Goal: Contribute content: Contribute content

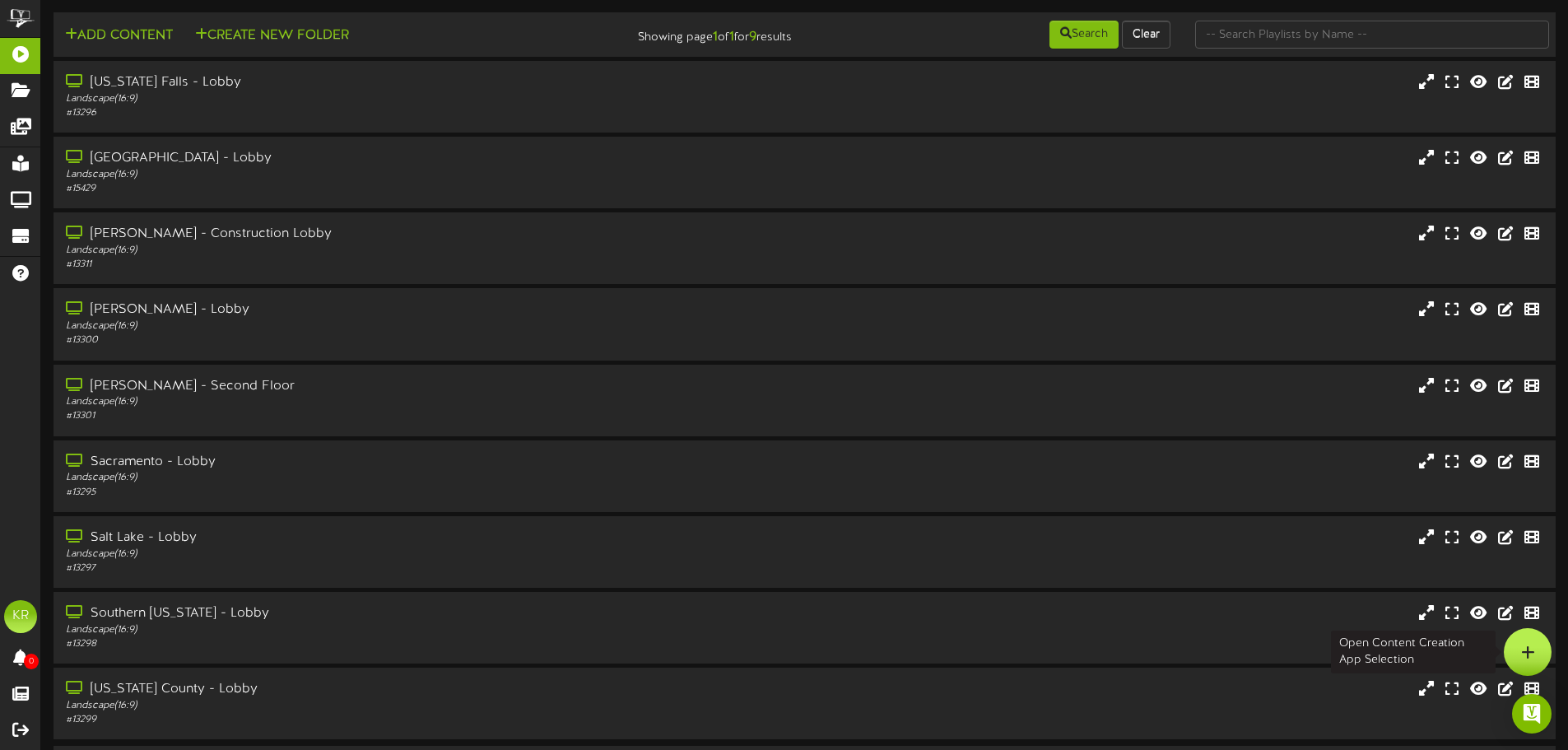
click at [1534, 655] on icon at bounding box center [1528, 651] width 14 height 14
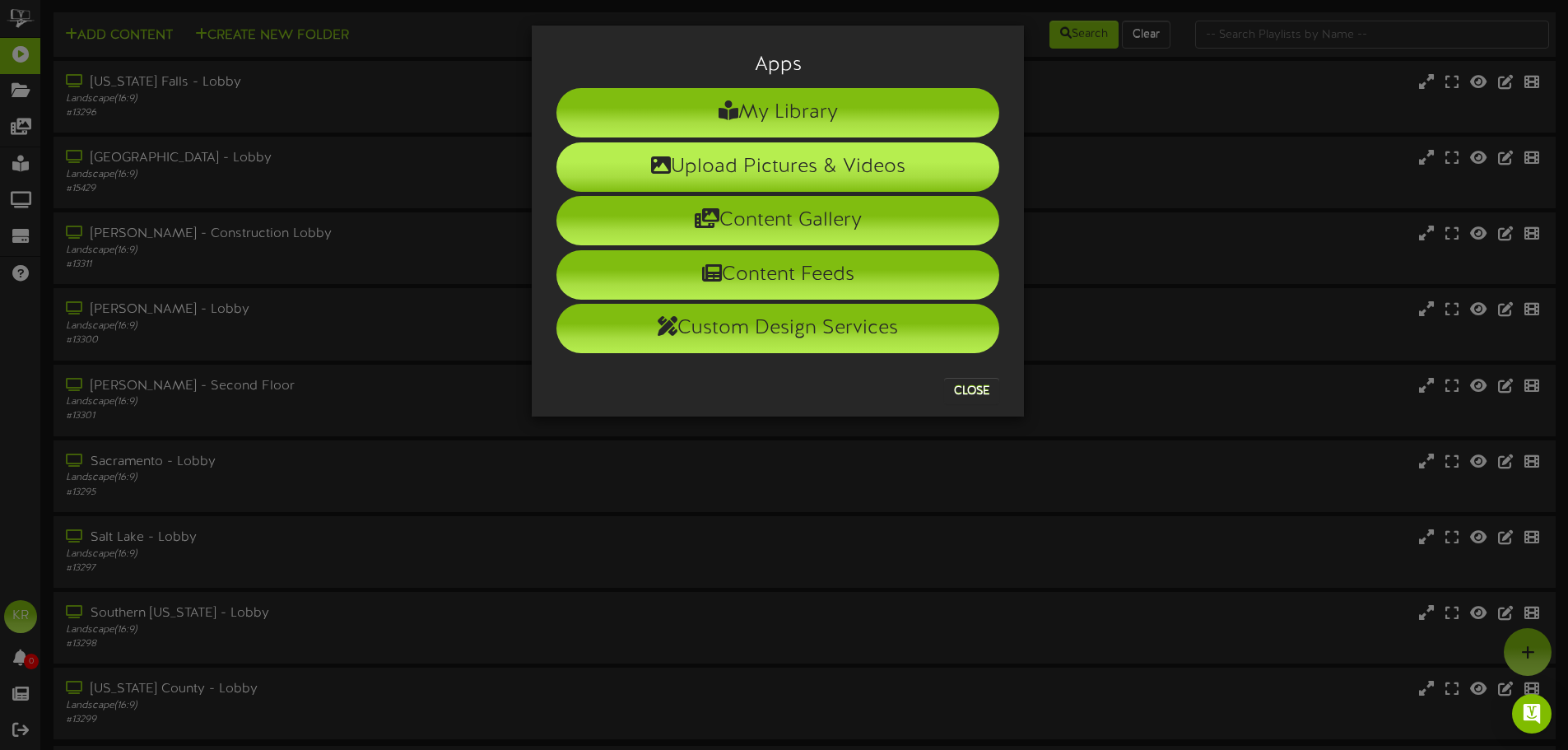
click at [724, 151] on li "Upload Pictures & Videos" at bounding box center [777, 167] width 443 height 49
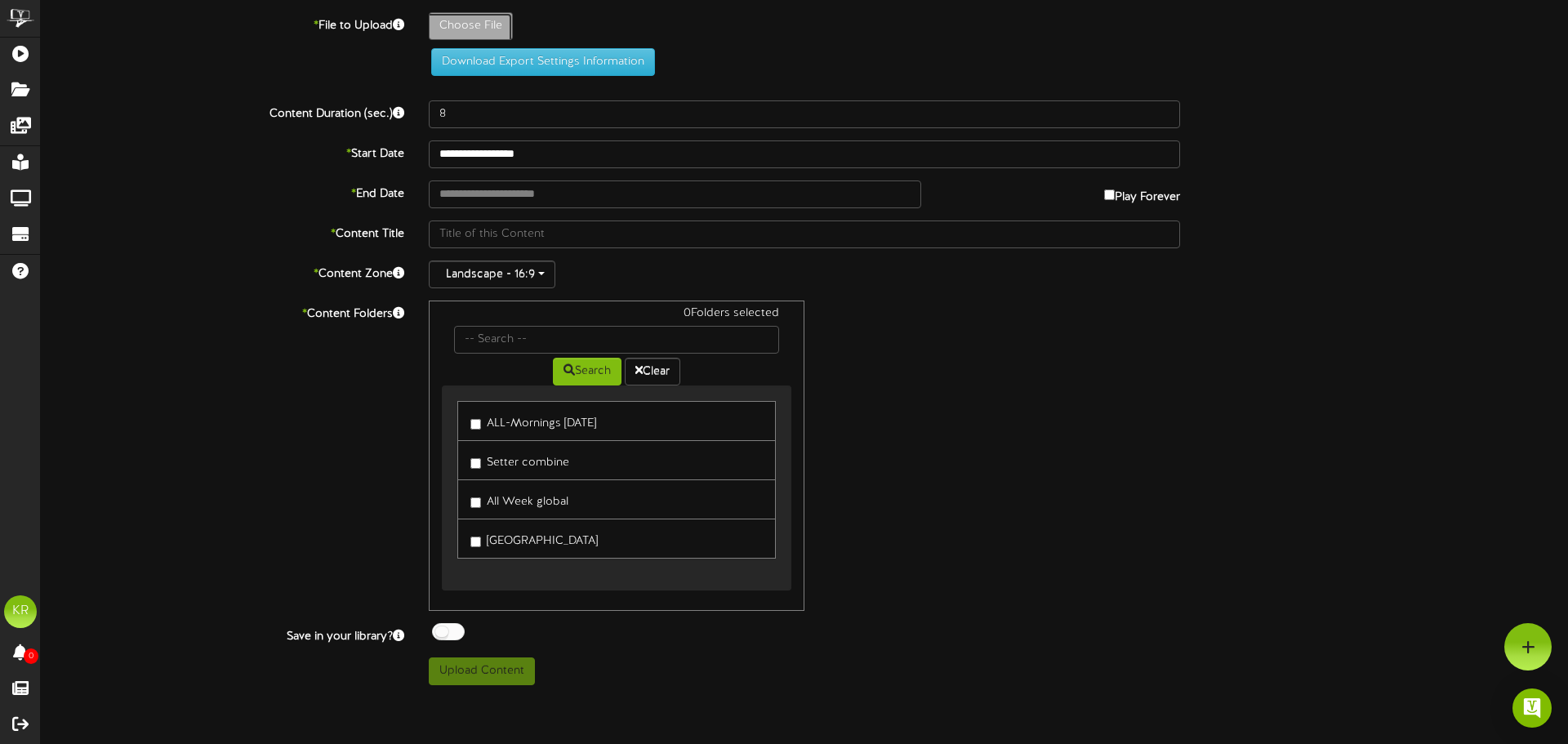
type input "**********"
type input "INSTALLS9-29"
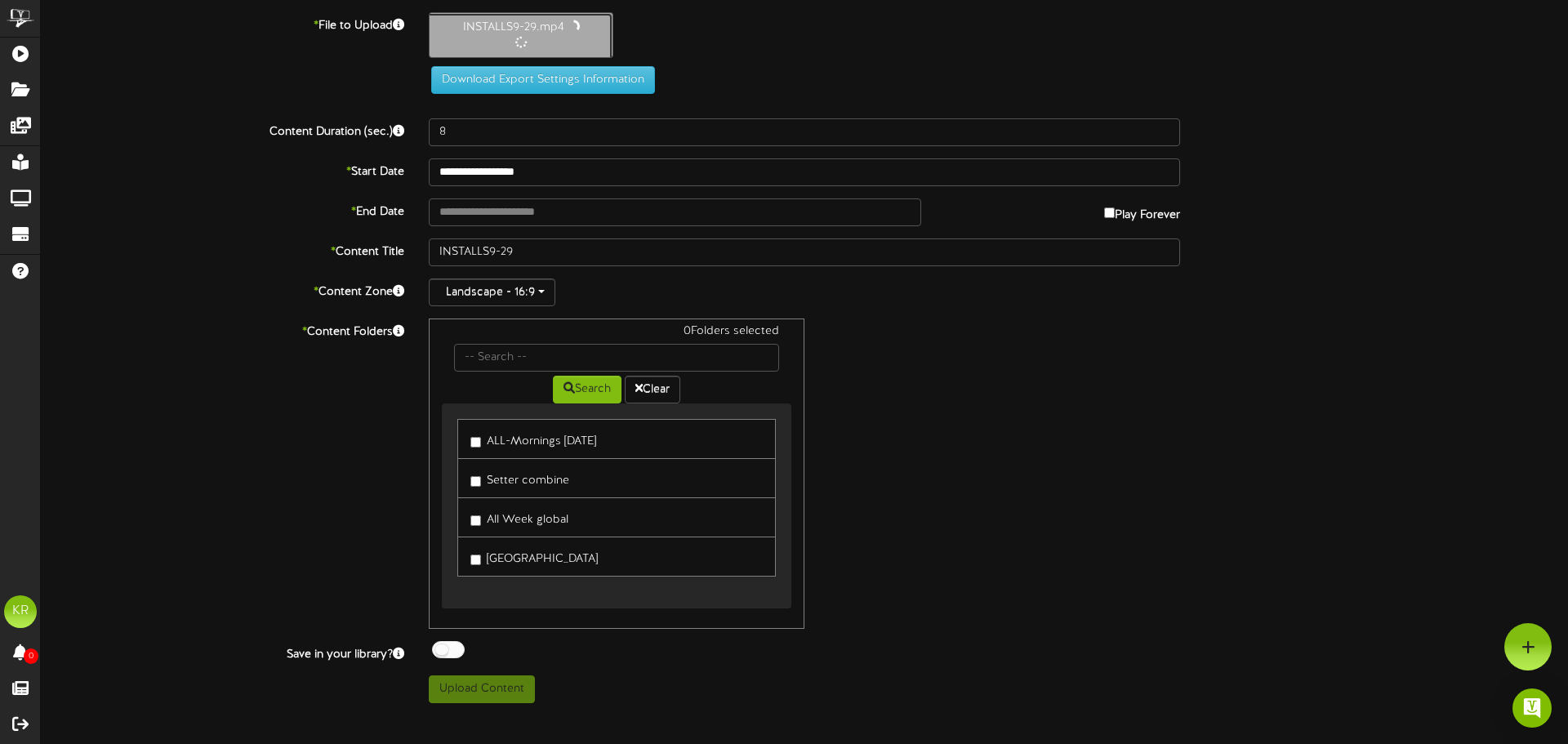
type input "10"
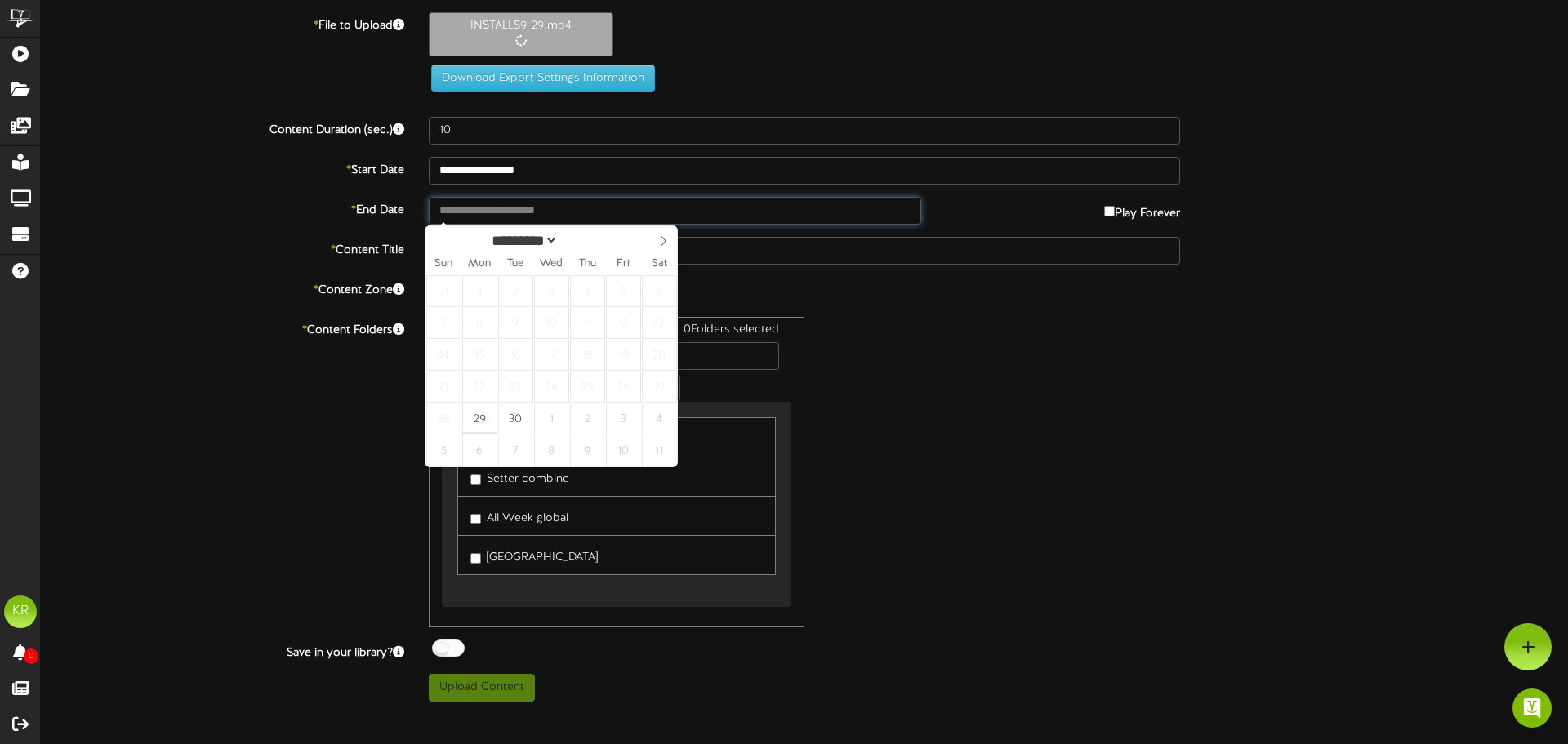
click at [474, 218] on input "text" at bounding box center [675, 210] width 493 height 28
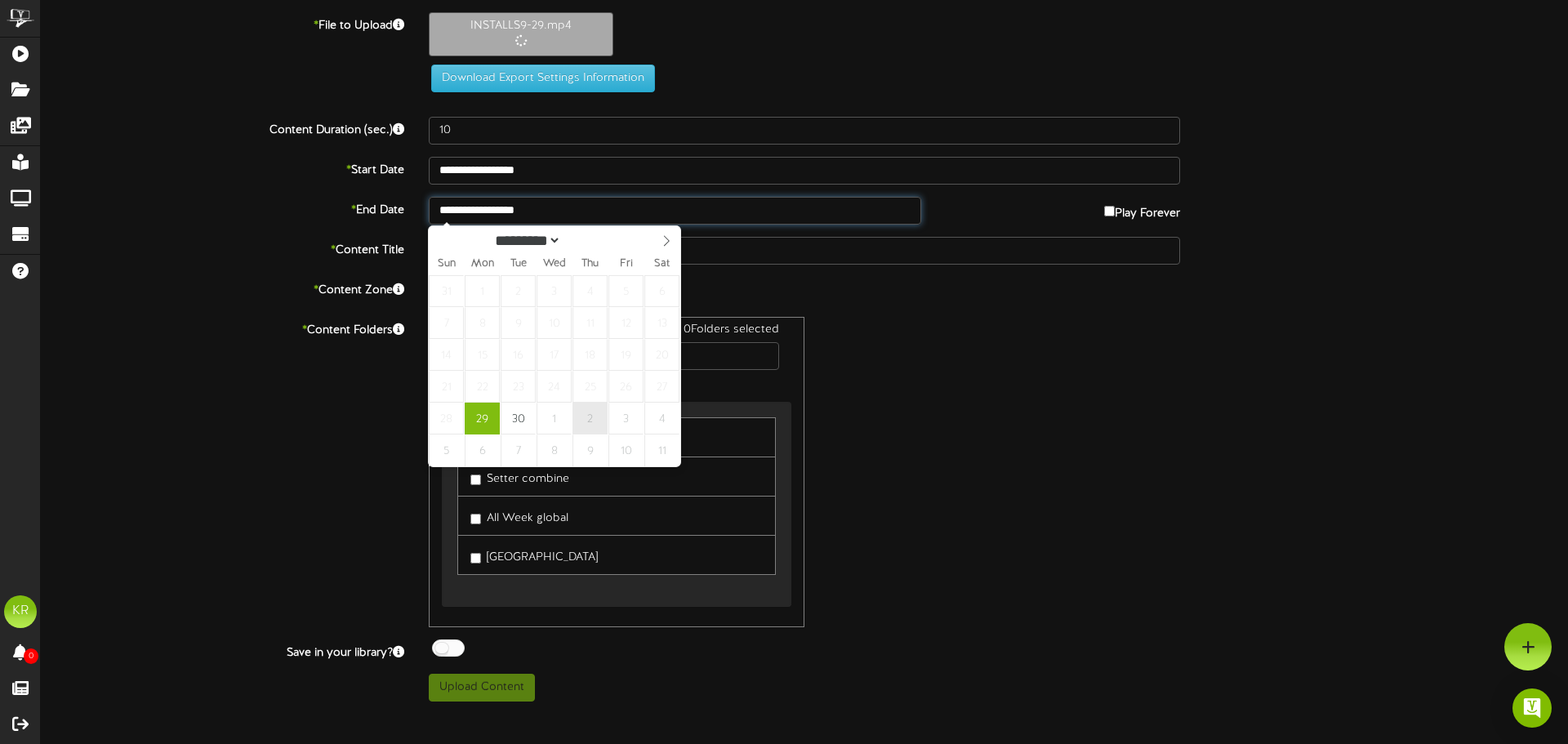
type input "**********"
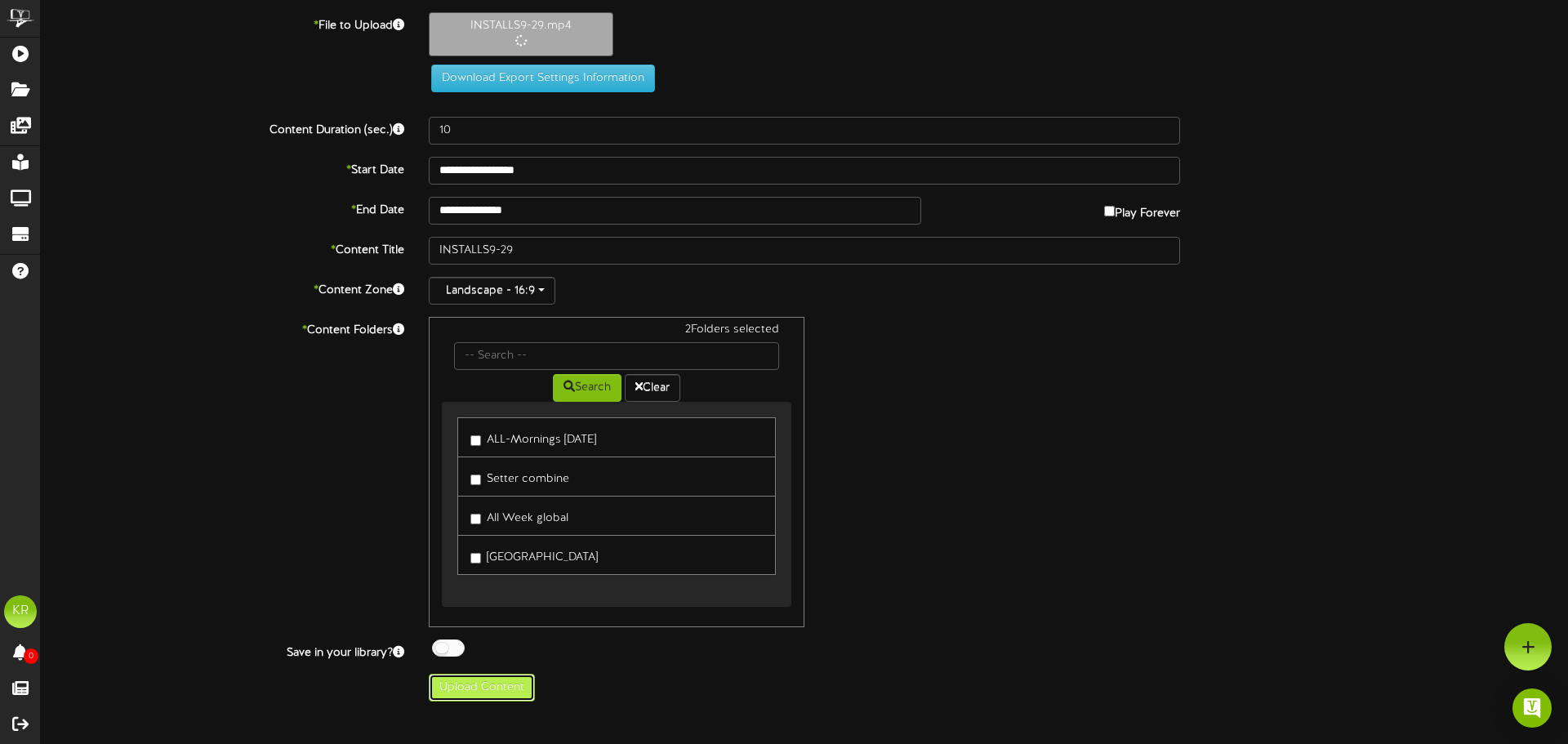
click at [477, 691] on button "Upload Content" at bounding box center [482, 687] width 106 height 28
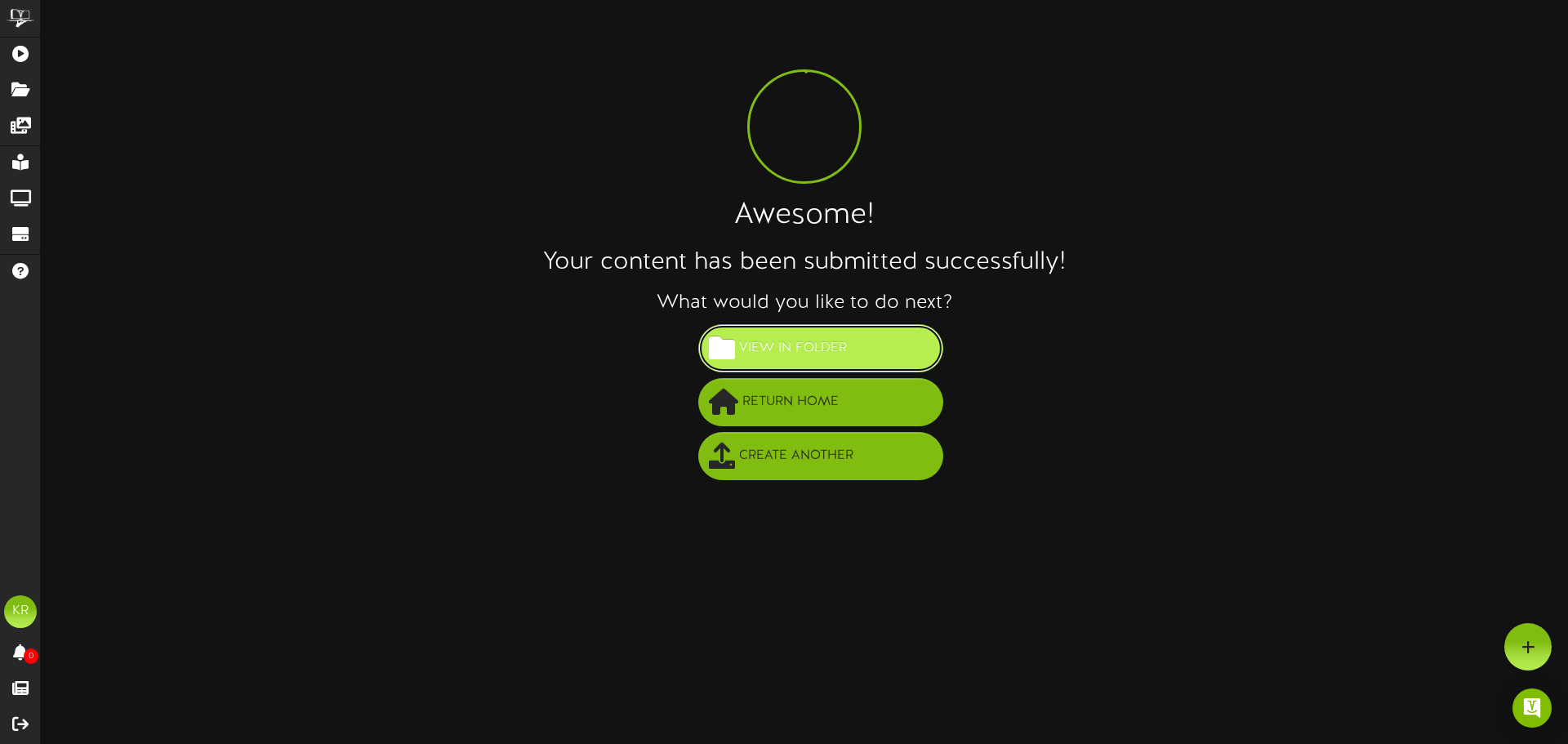
click at [839, 346] on span "View in Folder" at bounding box center [792, 348] width 116 height 27
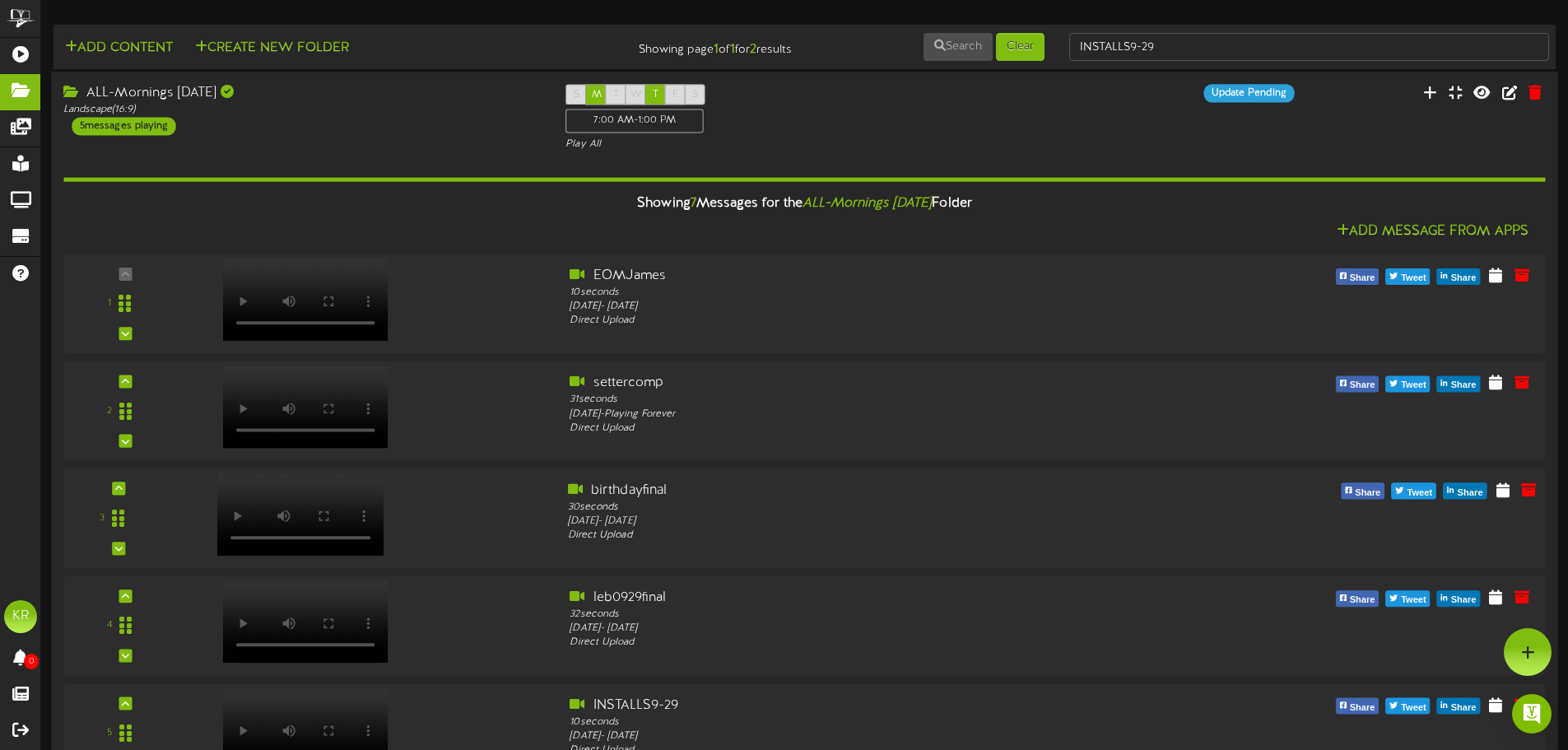
click at [497, 520] on div at bounding box center [368, 509] width 374 height 59
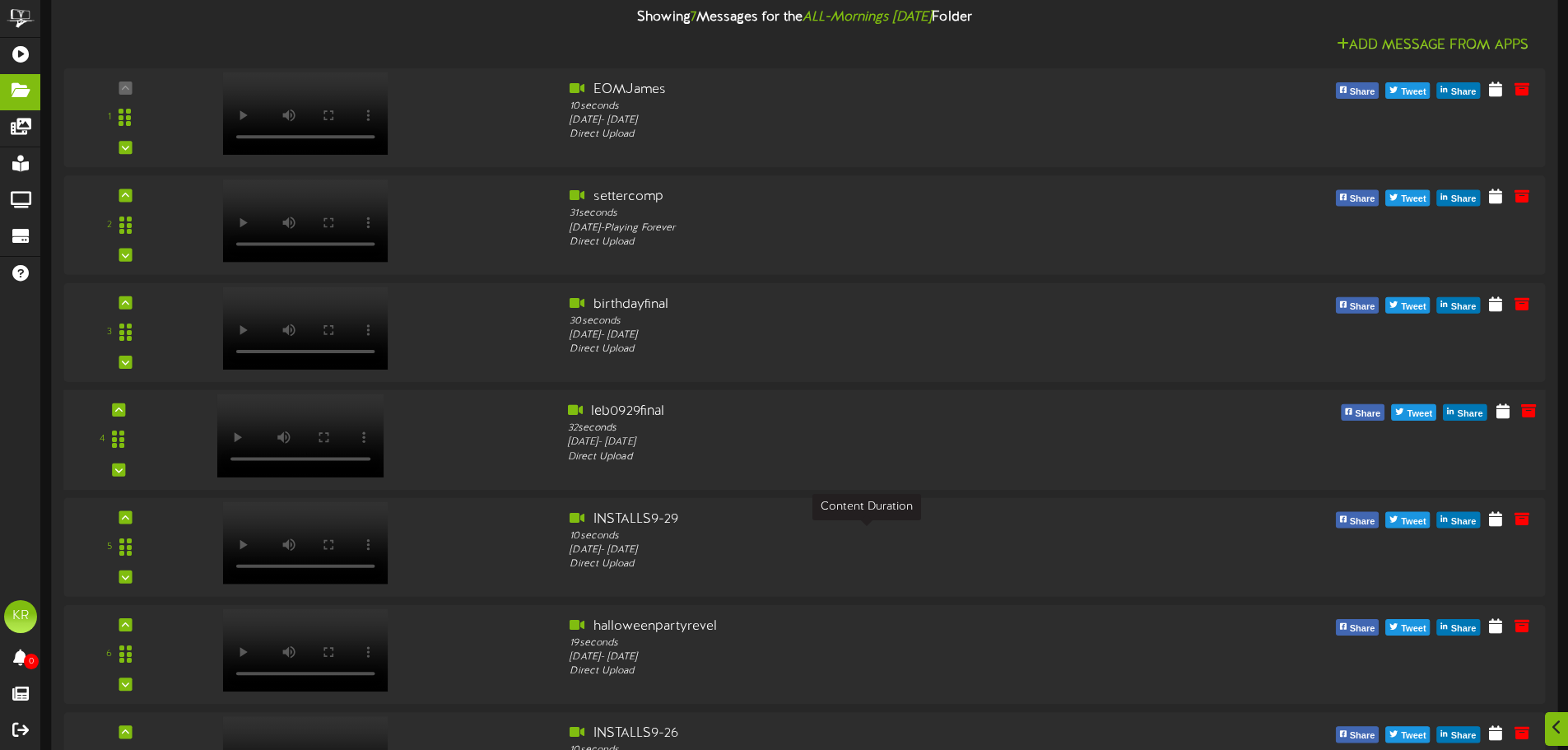
scroll to position [329, 0]
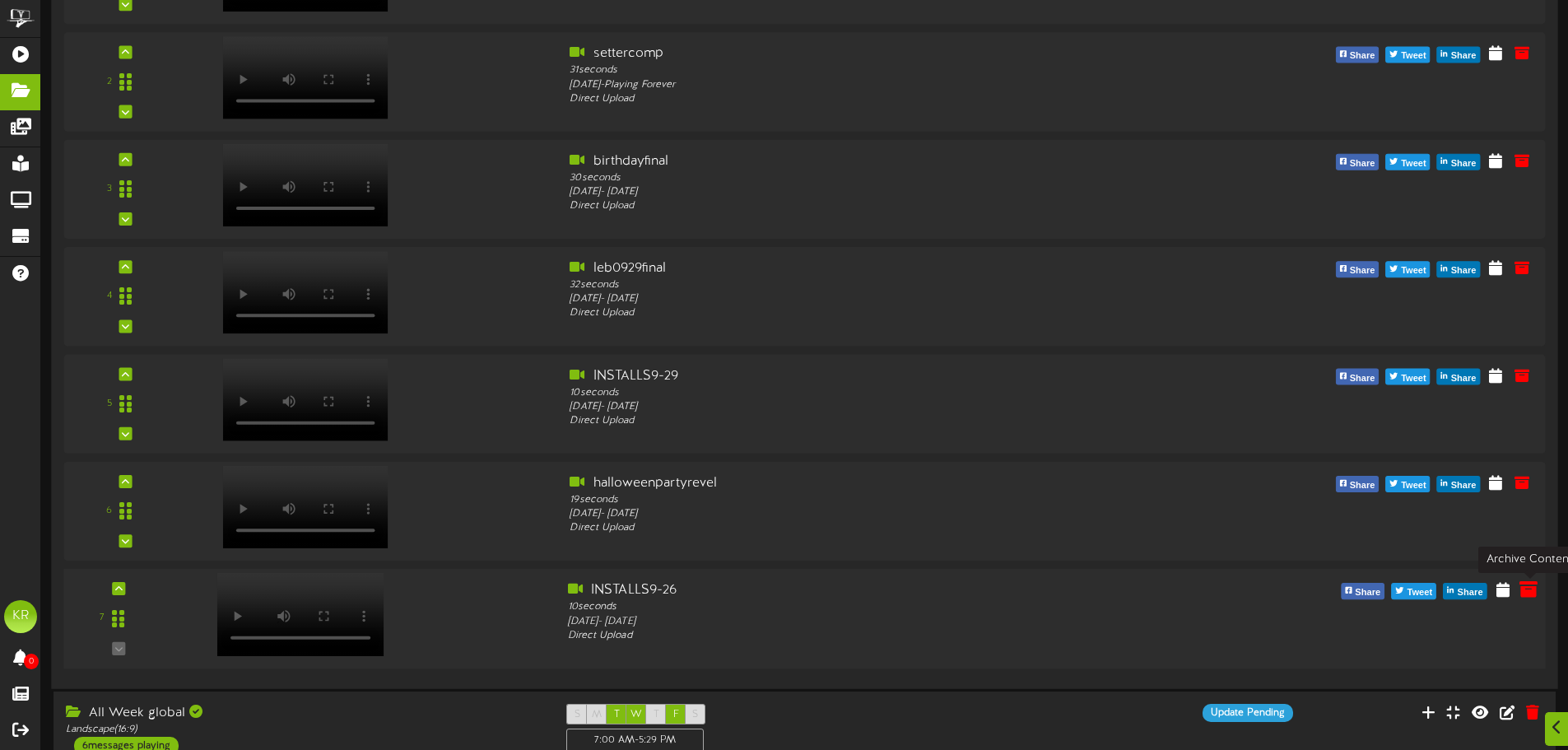
click at [1528, 594] on icon at bounding box center [1528, 588] width 18 height 18
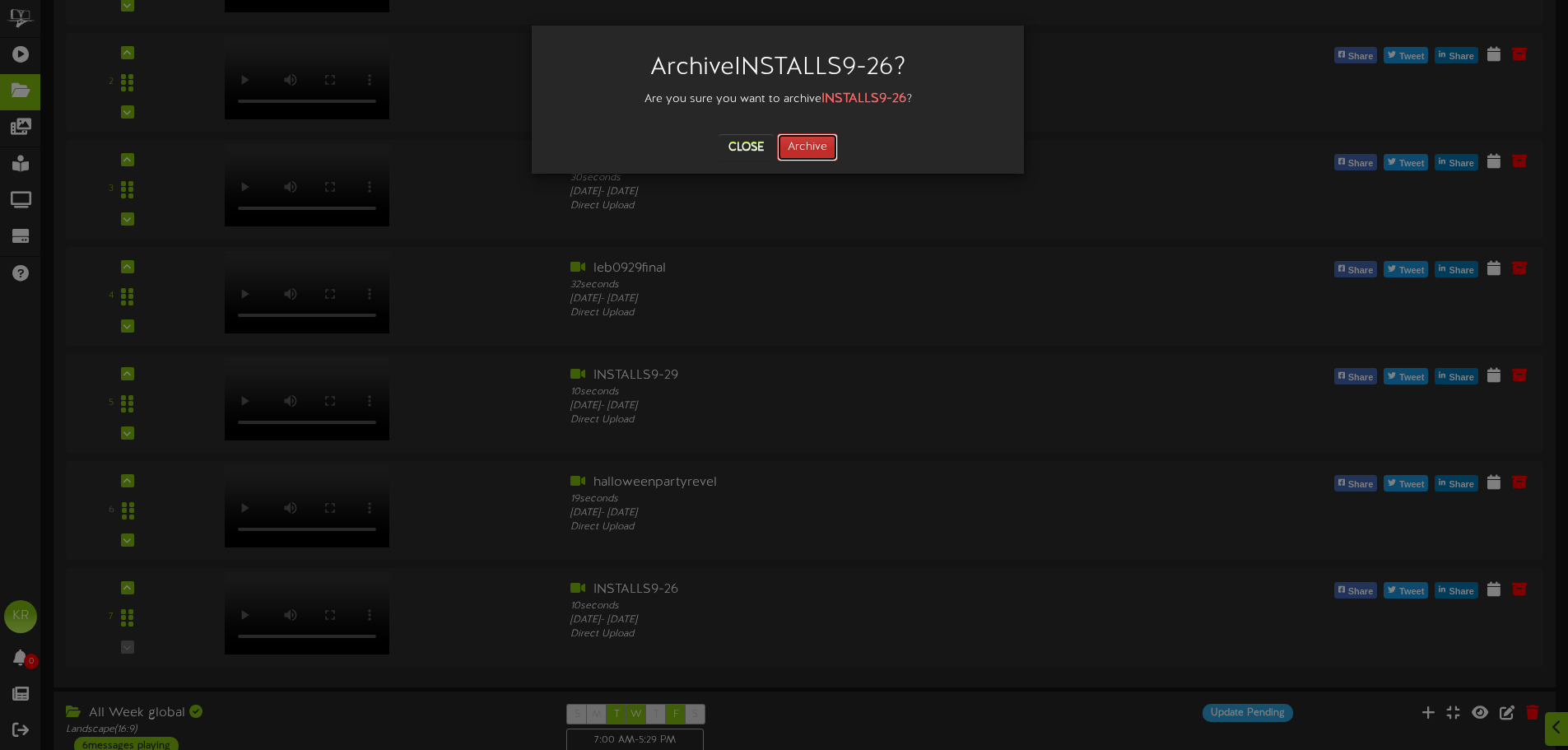
click at [819, 157] on button "Archive" at bounding box center [808, 147] width 61 height 28
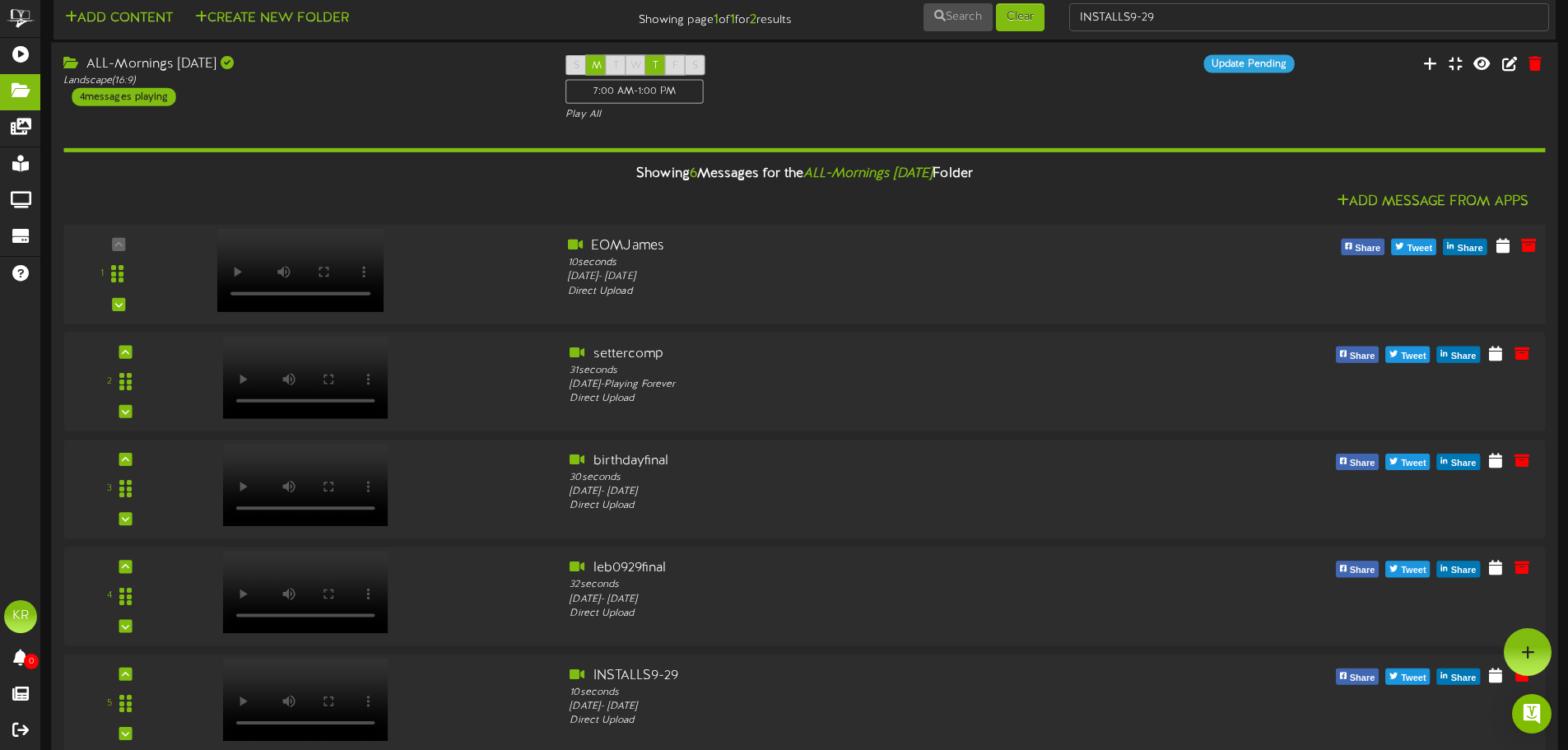
scroll to position [0, 0]
